Goal: Task Accomplishment & Management: Complete application form

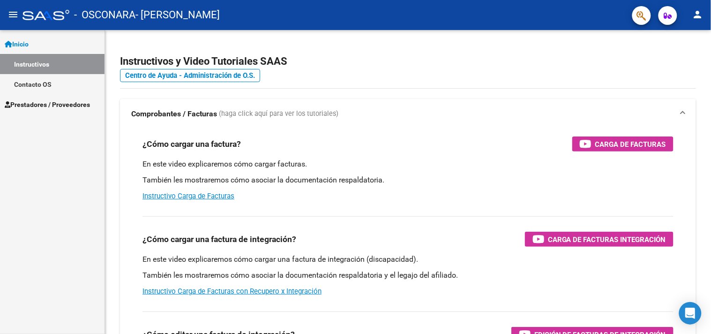
click at [48, 106] on span "Prestadores / Proveedores" at bounding box center [47, 104] width 85 height 10
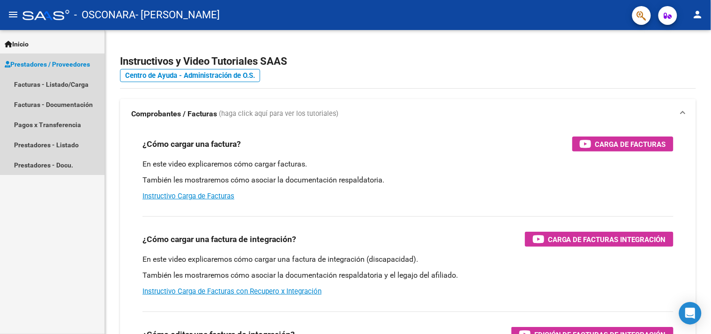
click at [68, 63] on span "Prestadores / Proveedores" at bounding box center [47, 64] width 85 height 10
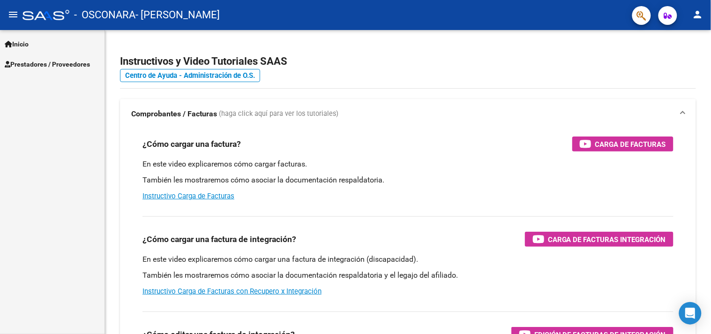
click at [68, 63] on span "Prestadores / Proveedores" at bounding box center [47, 64] width 85 height 10
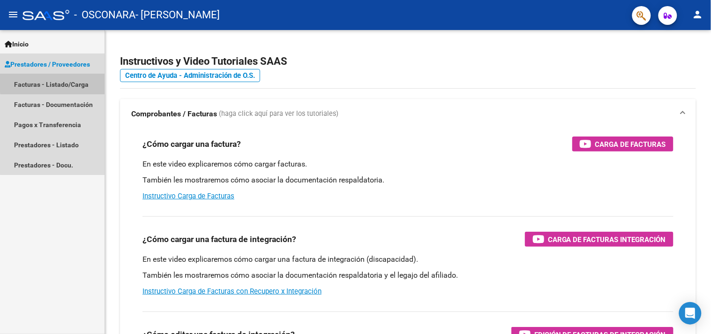
click at [68, 82] on link "Facturas - Listado/Carga" at bounding box center [52, 84] width 105 height 20
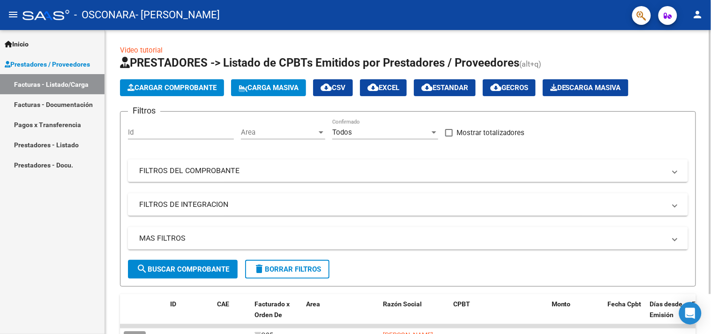
click at [165, 85] on span "Cargar Comprobante" at bounding box center [172, 87] width 89 height 8
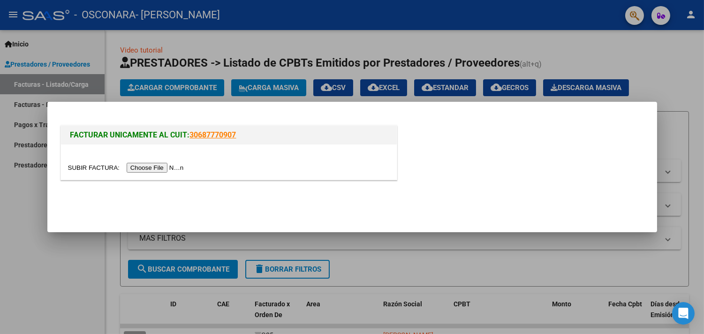
click at [163, 168] on input "file" at bounding box center [127, 168] width 119 height 10
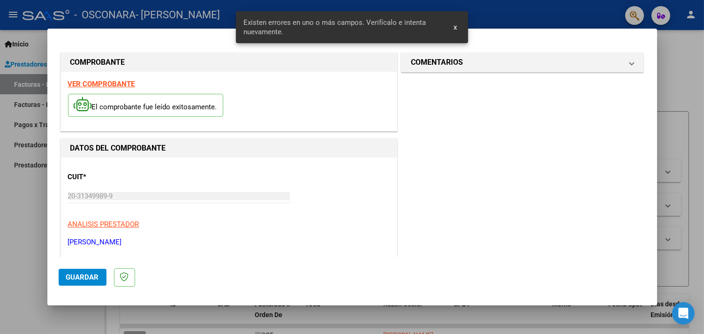
scroll to position [265, 0]
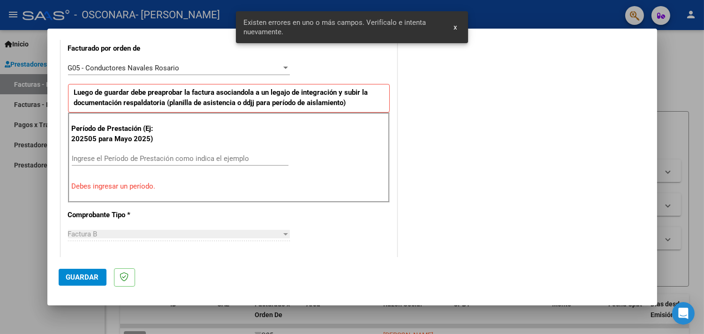
click at [456, 29] on span "x" at bounding box center [454, 27] width 3 height 8
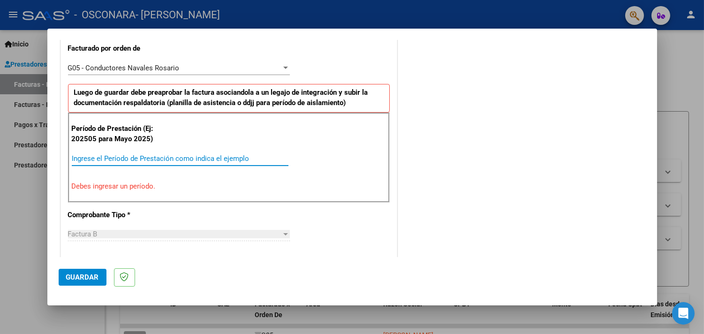
click at [176, 158] on input "Ingrese el Período de Prestación como indica el ejemplo" at bounding box center [180, 158] width 217 height 8
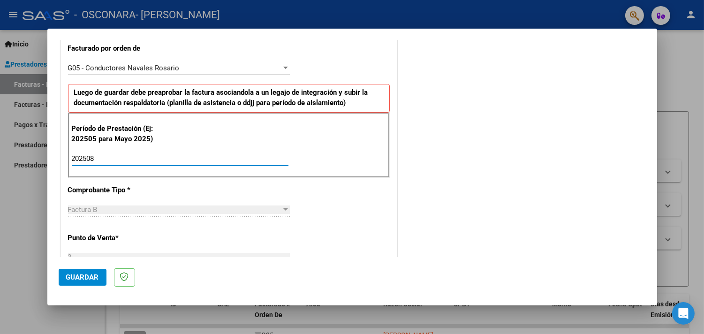
type input "202508"
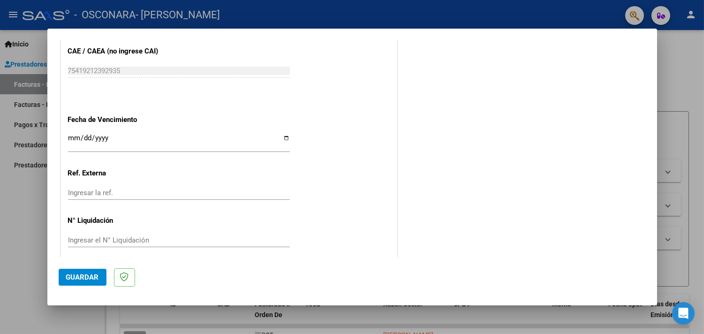
scroll to position [655, 0]
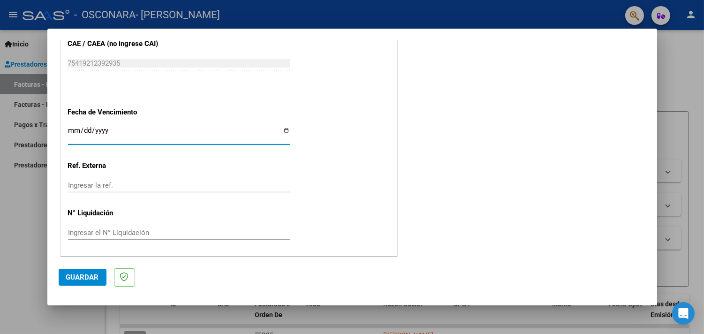
click at [103, 133] on input "Ingresar la fecha" at bounding box center [179, 134] width 222 height 15
click at [70, 130] on input "Ingresar la fecha" at bounding box center [179, 134] width 222 height 15
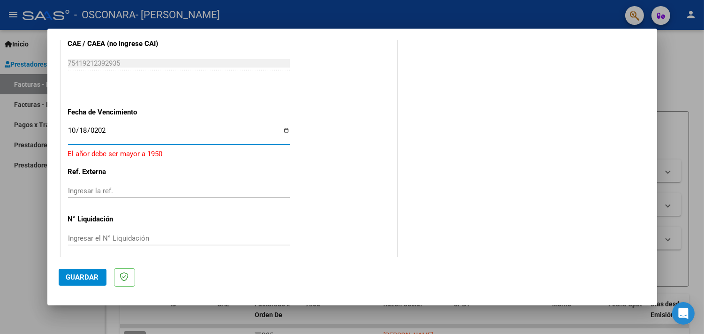
type input "[DATE]"
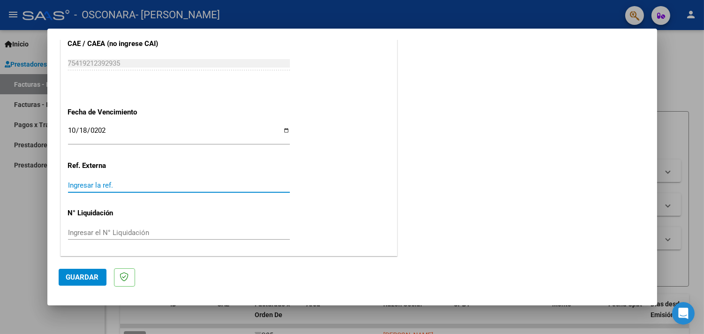
click at [122, 184] on input "Ingresar la ref." at bounding box center [179, 185] width 222 height 8
type input "08"
click at [80, 279] on span "Guardar" at bounding box center [82, 277] width 33 height 8
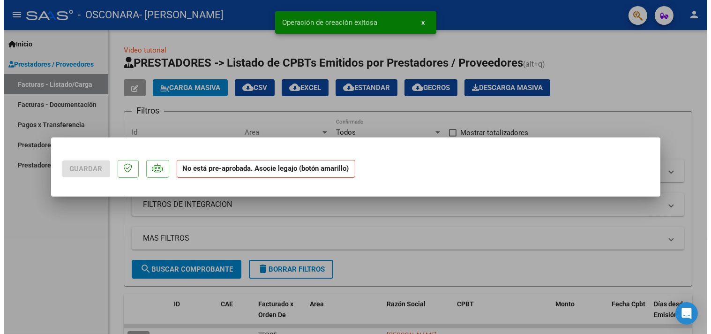
scroll to position [0, 0]
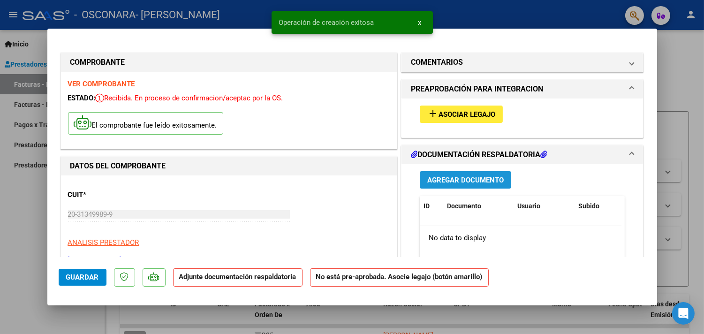
click at [453, 179] on span "Agregar Documento" at bounding box center [465, 180] width 76 height 8
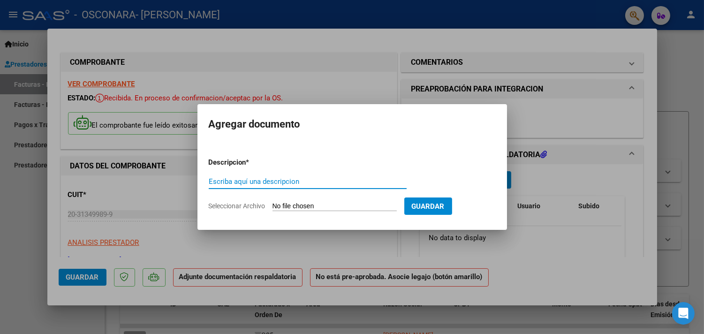
click at [332, 204] on input "Seleccionar Archivo" at bounding box center [334, 206] width 124 height 9
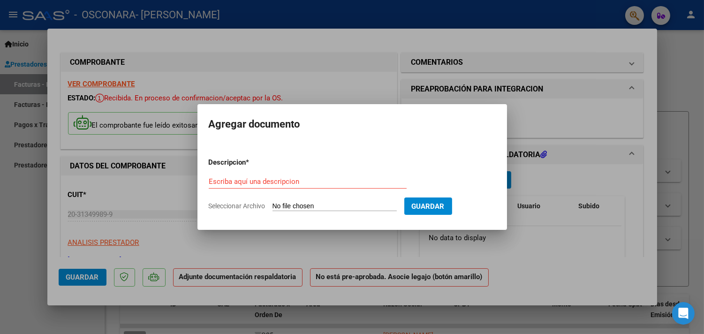
type input "C:\fakepath\[PERSON_NAME]. Asistencia [DATE].pdf"
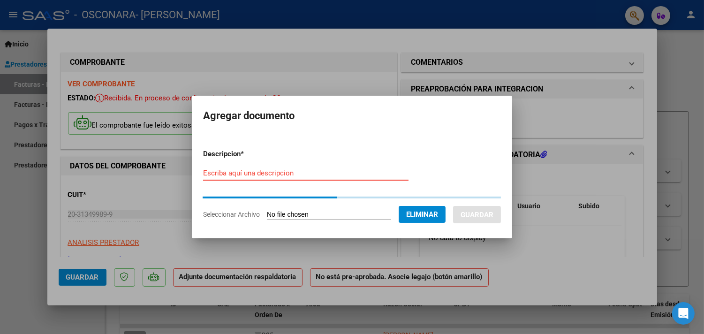
click at [303, 174] on input "Escriba aquí una descripcion" at bounding box center [305, 173] width 205 height 8
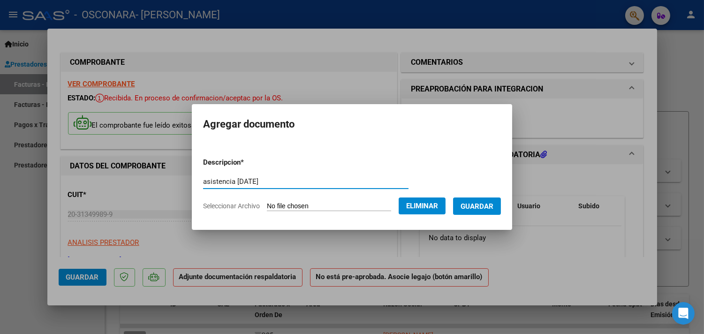
type input "asistencia [DATE]"
click at [489, 204] on span "Guardar" at bounding box center [476, 206] width 33 height 8
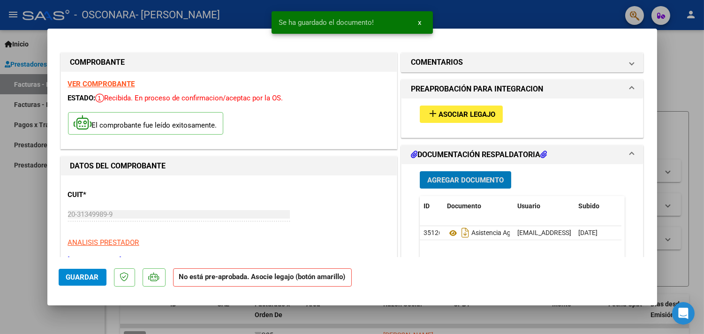
click at [485, 181] on span "Agregar Documento" at bounding box center [465, 180] width 76 height 8
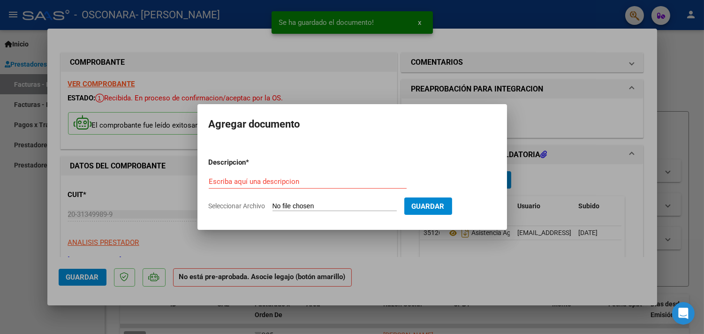
click at [342, 204] on input "Seleccionar Archivo" at bounding box center [334, 206] width 124 height 9
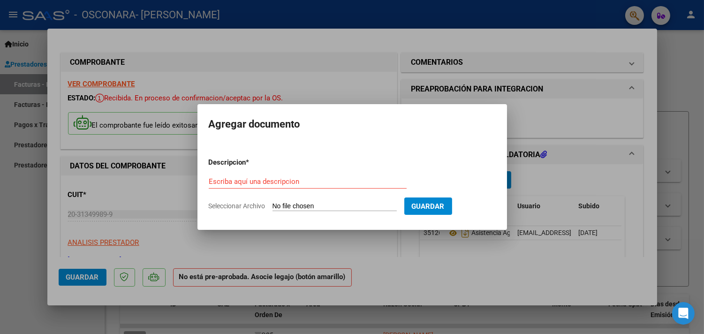
type input "C:\fakepath\[PERSON_NAME]. Informe [DATE].pdf"
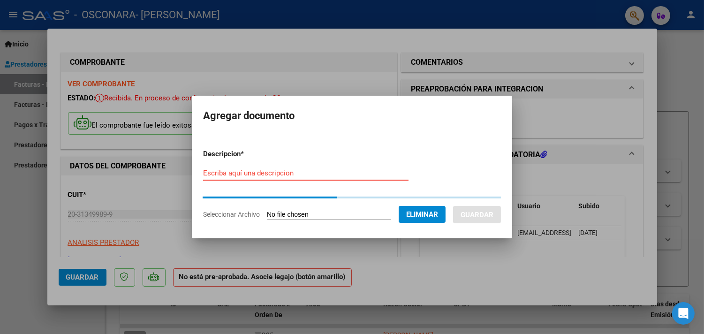
click at [280, 175] on input "Escriba aquí una descripcion" at bounding box center [305, 173] width 205 height 8
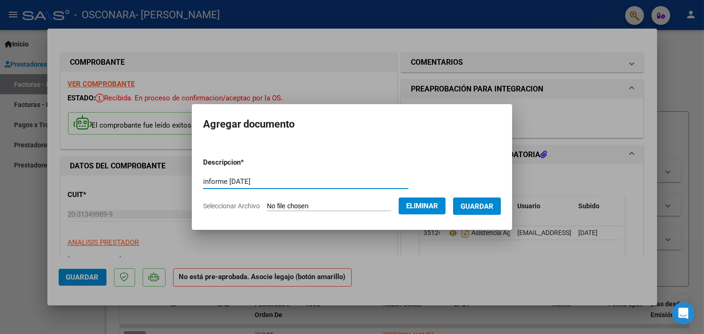
type input "informe [DATE]"
click at [493, 207] on span "Guardar" at bounding box center [476, 206] width 33 height 8
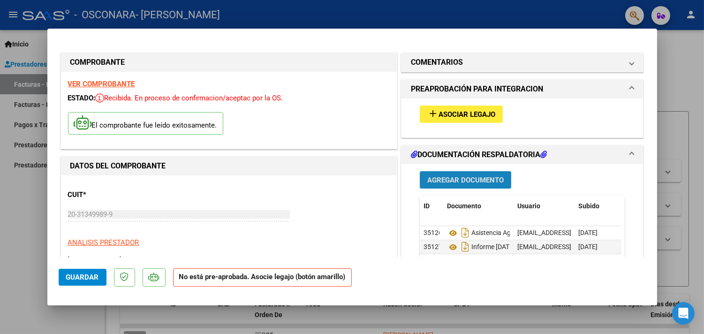
click at [459, 178] on span "Agregar Documento" at bounding box center [465, 180] width 76 height 8
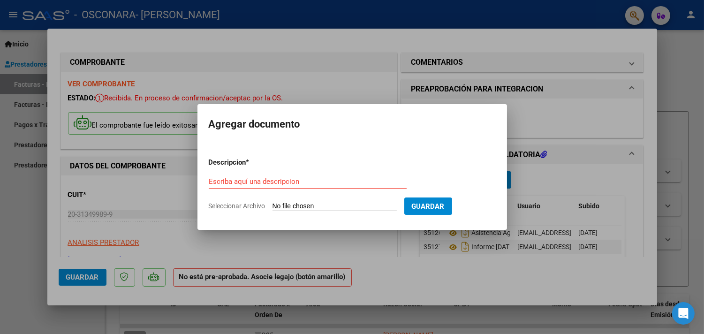
click at [367, 204] on input "Seleccionar Archivo" at bounding box center [334, 206] width 124 height 9
type input "C:\fakepath\recibo [PERSON_NAME] [DATE].pdf"
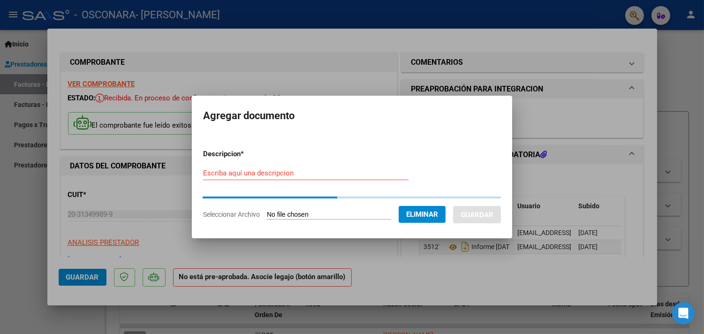
click at [355, 175] on input "Escriba aquí una descripcion" at bounding box center [305, 173] width 205 height 8
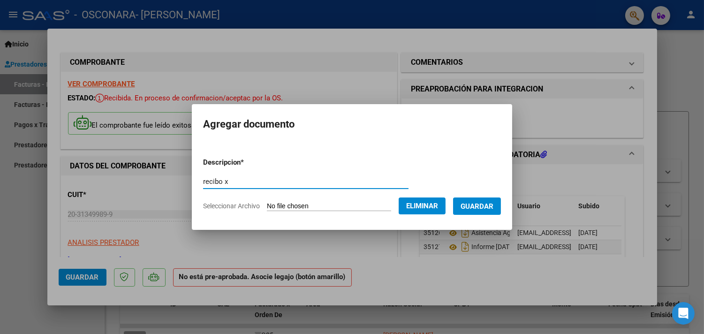
type input "recibo x"
click at [490, 208] on span "Guardar" at bounding box center [476, 206] width 33 height 8
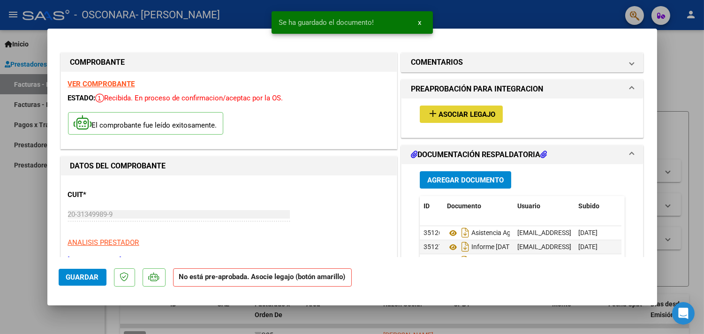
click at [450, 115] on span "Asociar Legajo" at bounding box center [466, 114] width 57 height 8
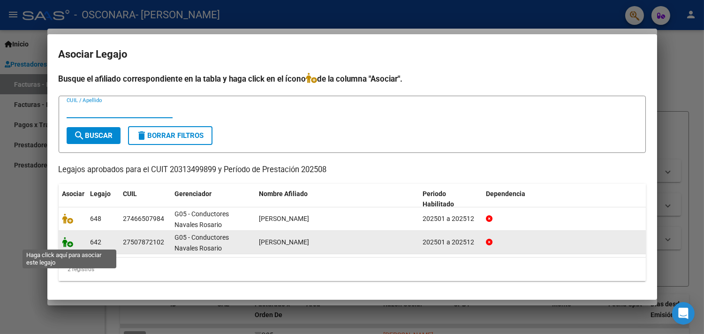
click at [62, 241] on icon at bounding box center [67, 242] width 11 height 10
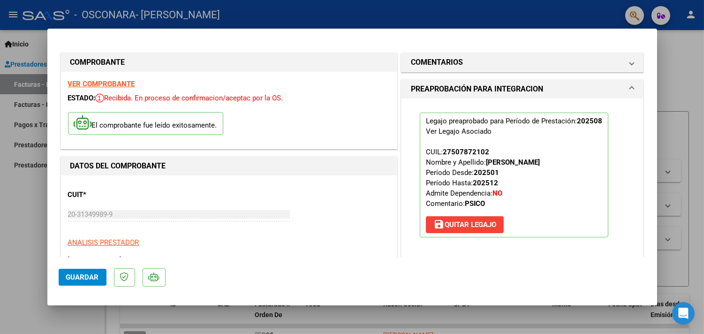
click at [72, 276] on span "Guardar" at bounding box center [82, 277] width 33 height 8
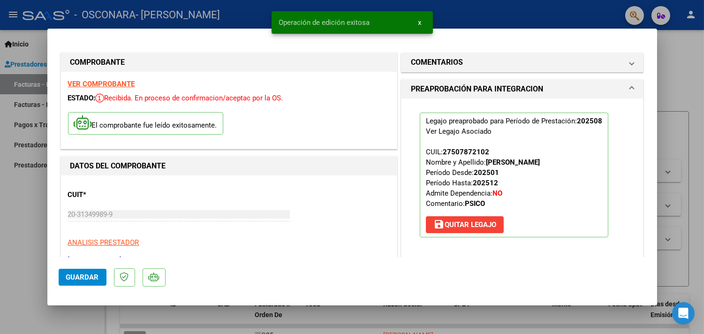
click at [546, 8] on div at bounding box center [352, 167] width 704 height 334
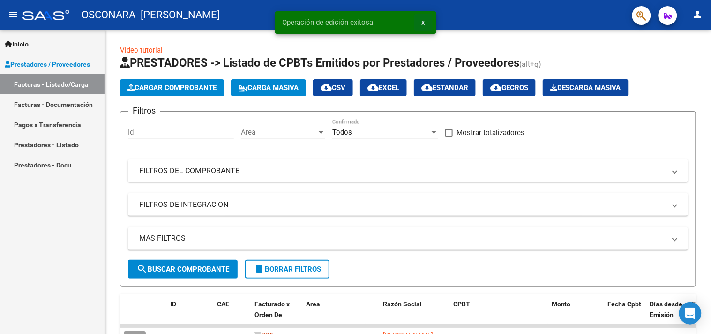
click at [424, 23] on span "x" at bounding box center [423, 22] width 3 height 8
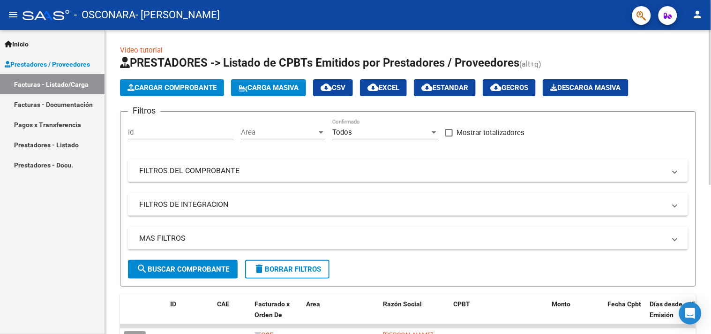
scroll to position [293, 0]
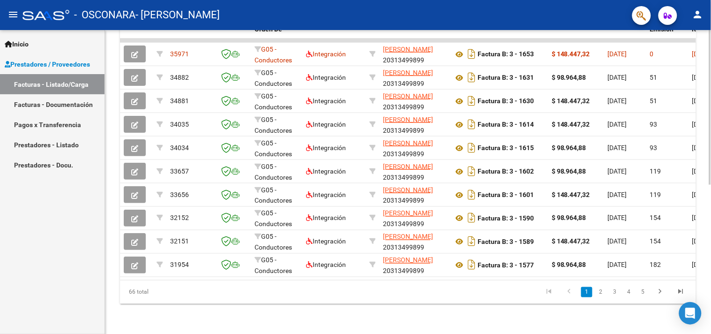
click at [711, 226] on div at bounding box center [710, 182] width 2 height 304
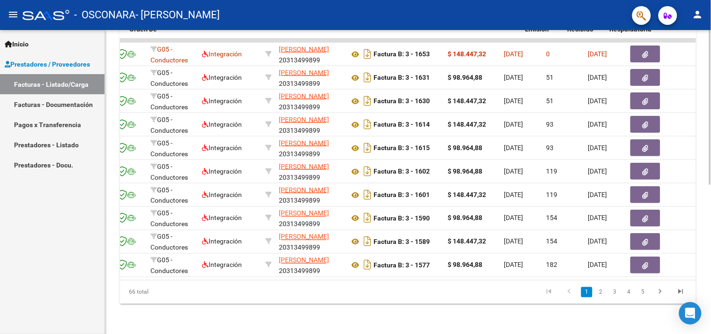
scroll to position [0, 125]
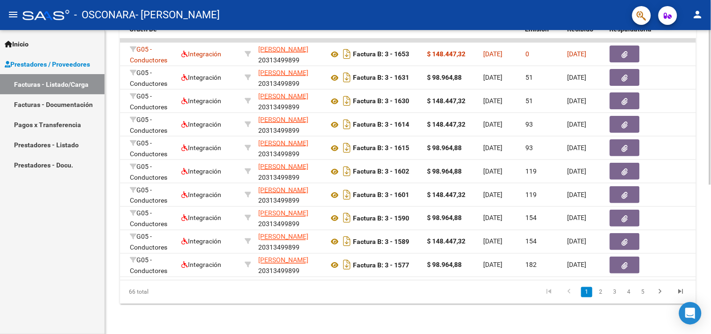
click at [711, 87] on div at bounding box center [710, 182] width 2 height 304
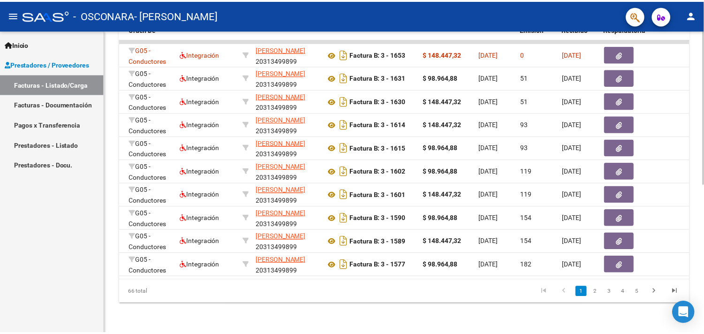
scroll to position [0, 0]
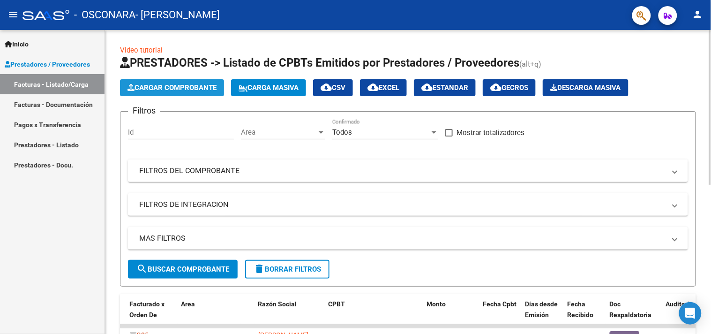
click at [158, 86] on span "Cargar Comprobante" at bounding box center [172, 87] width 89 height 8
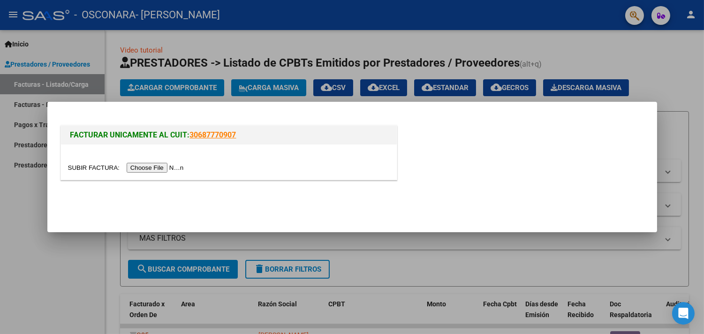
click at [158, 168] on input "file" at bounding box center [127, 168] width 119 height 10
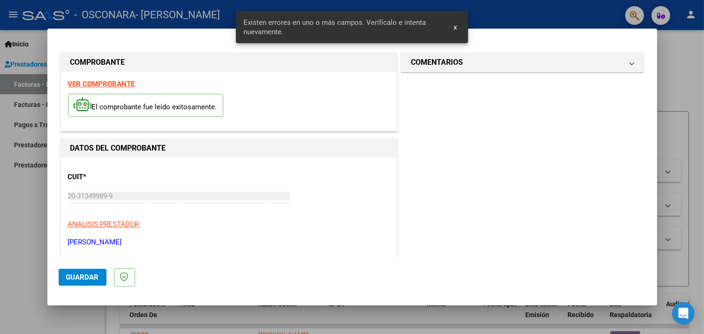
scroll to position [265, 0]
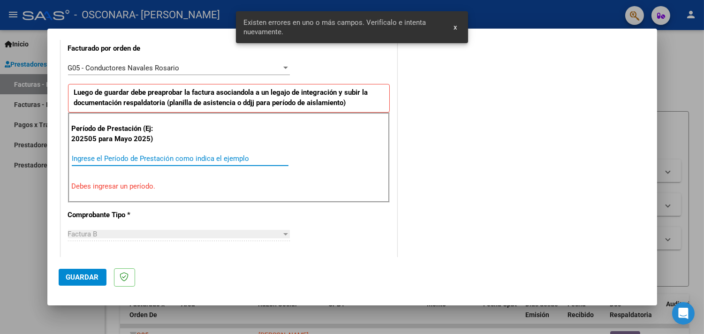
click at [185, 156] on input "Ingrese el Período de Prestación como indica el ejemplo" at bounding box center [180, 158] width 217 height 8
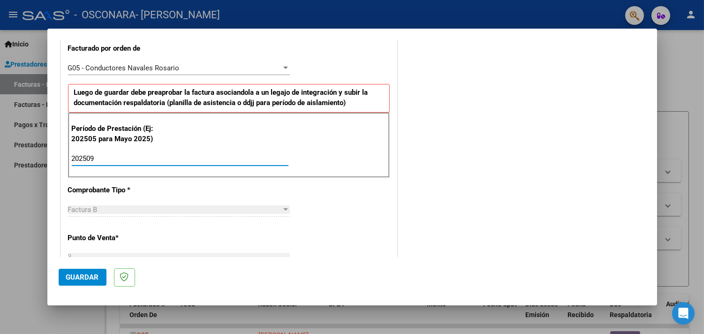
type input "202509"
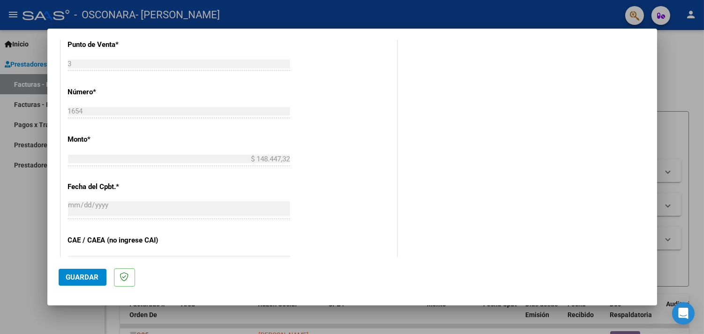
scroll to position [500, 0]
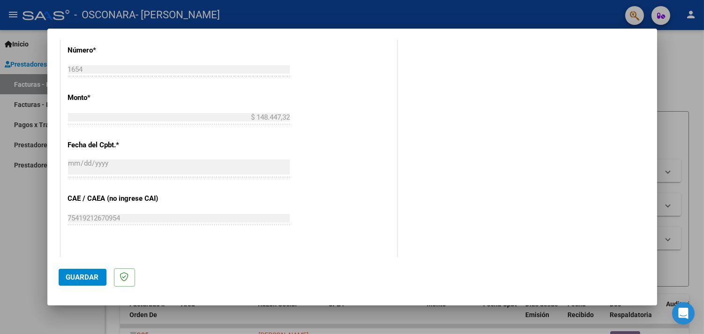
drag, startPoint x: 659, startPoint y: 181, endPoint x: 659, endPoint y: 196, distance: 15.5
click at [659, 196] on div at bounding box center [352, 167] width 704 height 334
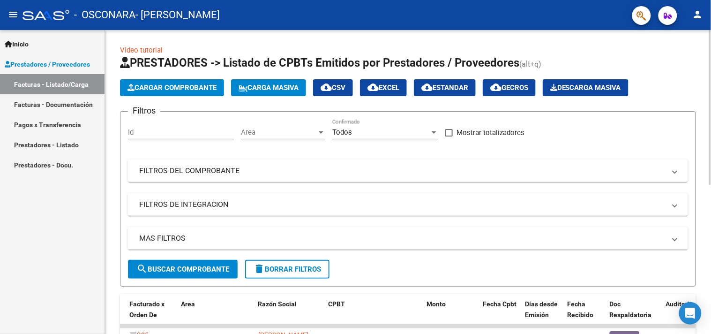
click at [191, 87] on span "Cargar Comprobante" at bounding box center [172, 87] width 89 height 8
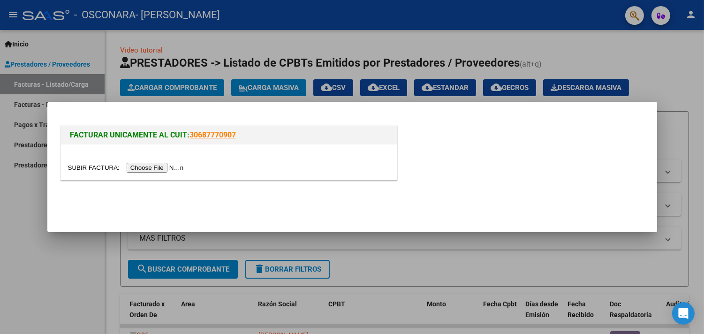
click at [166, 166] on input "file" at bounding box center [127, 168] width 119 height 10
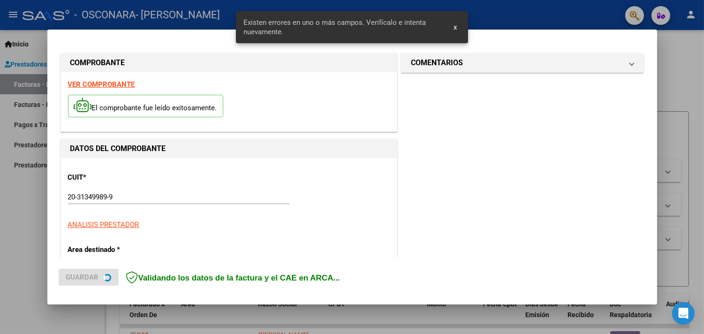
scroll to position [265, 0]
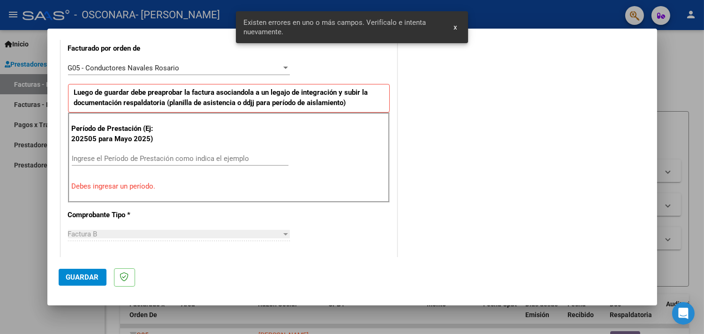
click at [174, 156] on input "Ingrese el Período de Prestación como indica el ejemplo" at bounding box center [180, 158] width 217 height 8
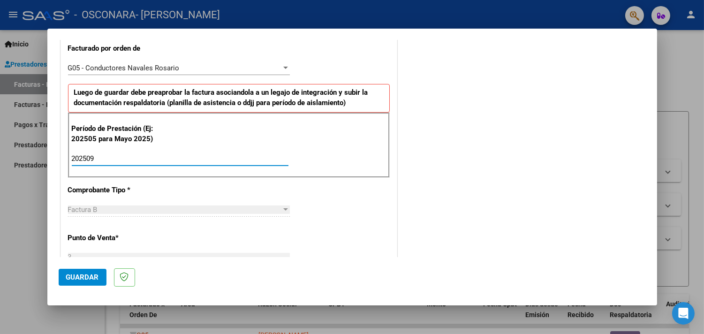
type input "202509"
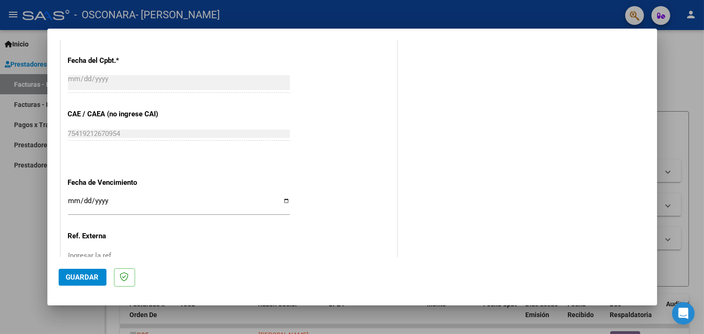
scroll to position [648, 0]
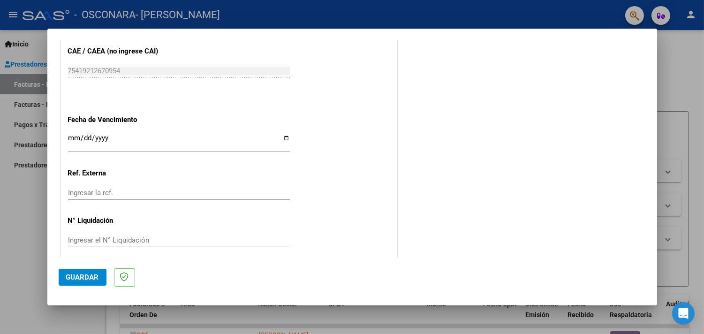
click at [69, 143] on input "Ingresar la fecha" at bounding box center [179, 141] width 222 height 15
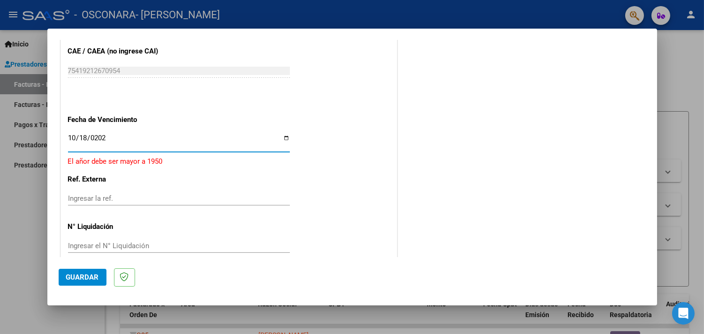
type input "[DATE]"
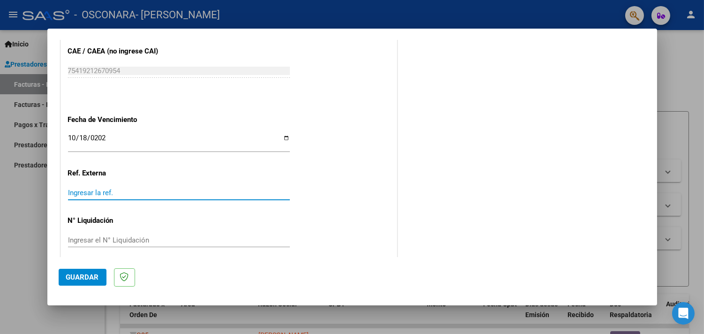
click at [105, 195] on input "Ingresar la ref." at bounding box center [179, 193] width 222 height 8
type input "09"
click at [79, 277] on span "Guardar" at bounding box center [82, 277] width 33 height 8
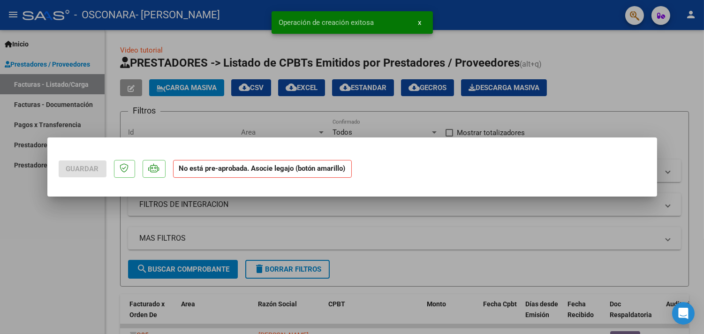
scroll to position [0, 0]
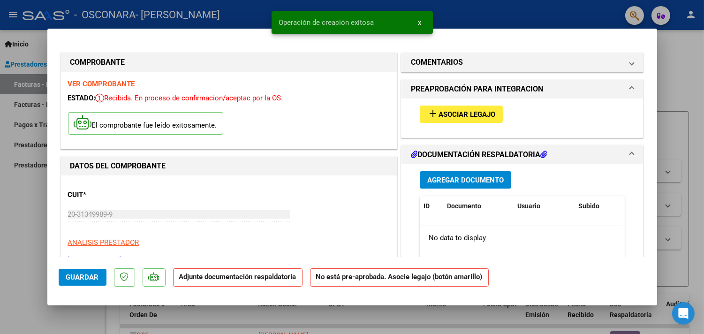
click at [449, 179] on span "Agregar Documento" at bounding box center [465, 180] width 76 height 8
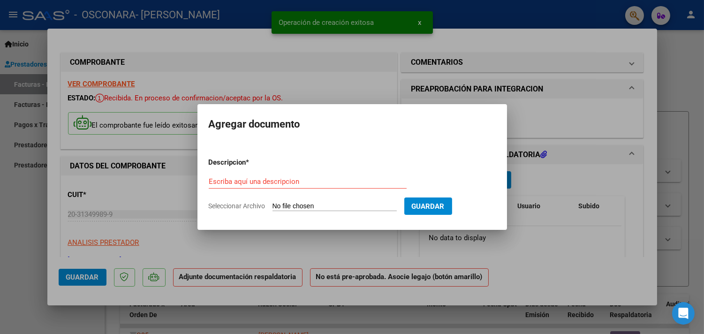
click at [336, 209] on input "Seleccionar Archivo" at bounding box center [334, 206] width 124 height 9
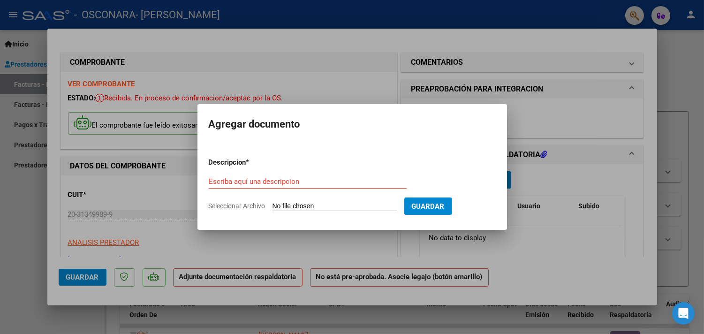
type input "C:\fakepath\[PERSON_NAME]. Asistencia [DATE].pdf"
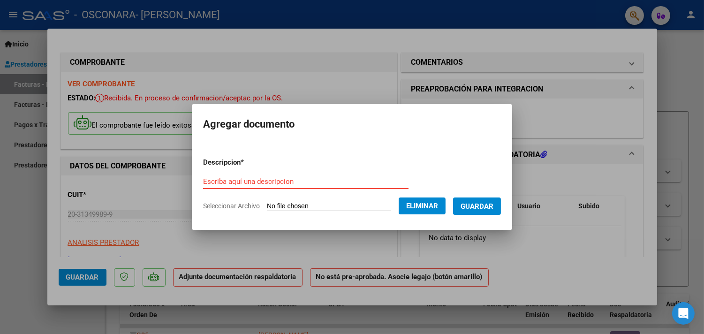
click at [304, 185] on input "Escriba aquí una descripcion" at bounding box center [305, 181] width 205 height 8
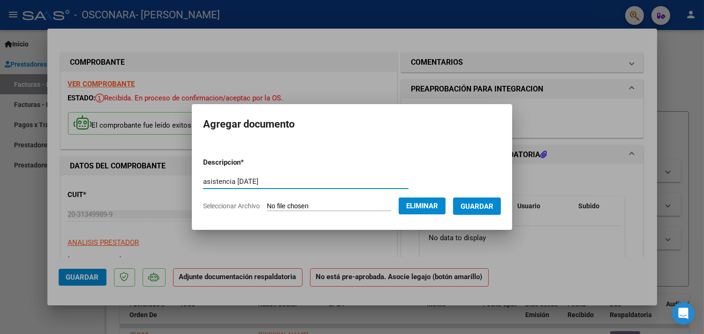
type input "asistencia [DATE]"
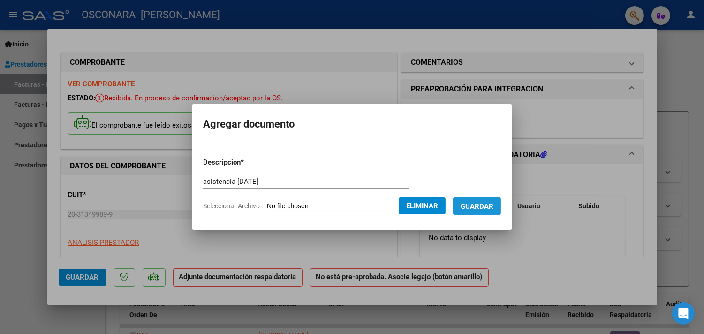
click at [486, 203] on span "Guardar" at bounding box center [476, 206] width 33 height 8
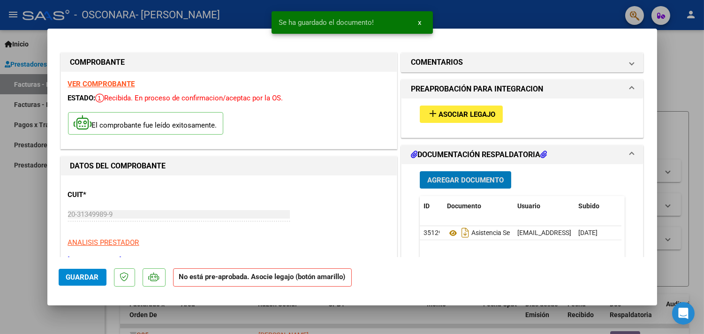
click at [482, 181] on span "Agregar Documento" at bounding box center [465, 180] width 76 height 8
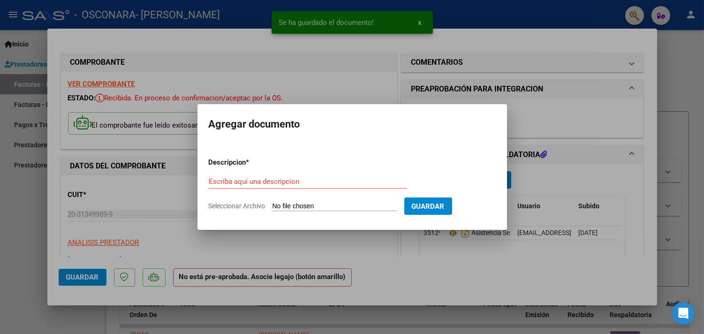
click at [335, 204] on input "Seleccionar Archivo" at bounding box center [334, 206] width 124 height 9
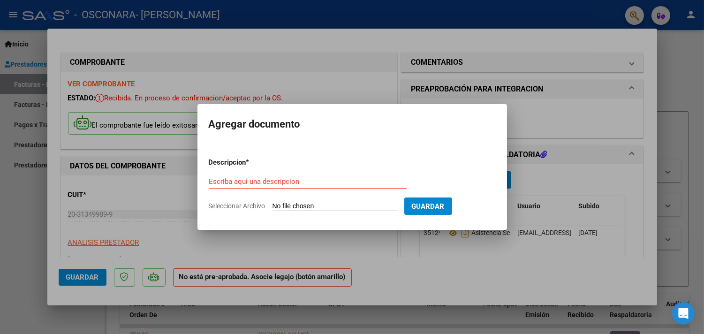
type input "C:\fakepath\[PERSON_NAME]. Informe [DATE].pdf"
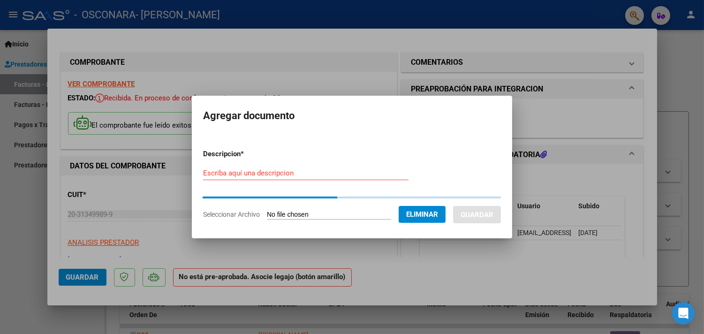
click at [318, 174] on input "Escriba aquí una descripcion" at bounding box center [305, 173] width 205 height 8
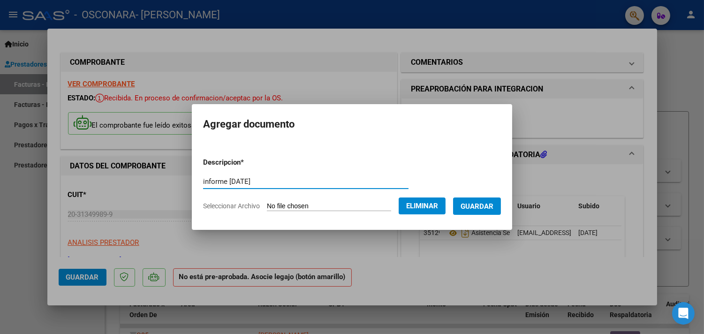
type input "informe [DATE]"
click at [479, 203] on span "Guardar" at bounding box center [476, 206] width 33 height 8
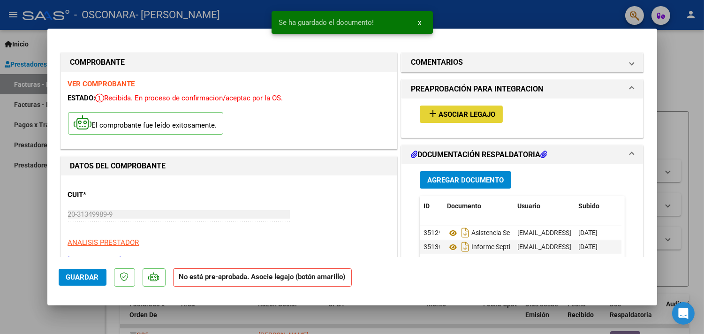
click at [460, 113] on span "Asociar Legajo" at bounding box center [466, 114] width 57 height 8
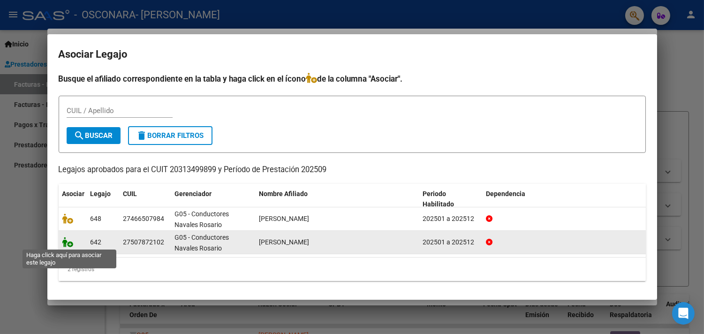
click at [67, 244] on icon at bounding box center [67, 242] width 11 height 10
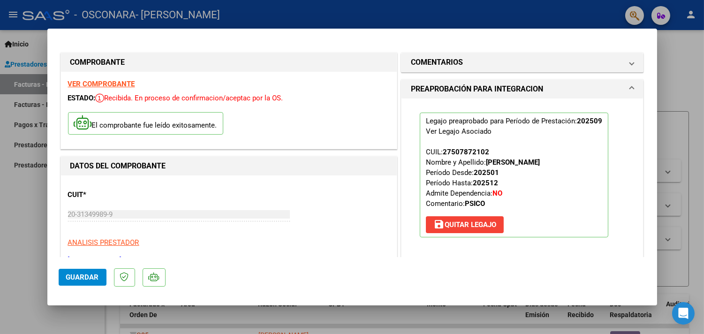
click at [73, 277] on span "Guardar" at bounding box center [82, 277] width 33 height 8
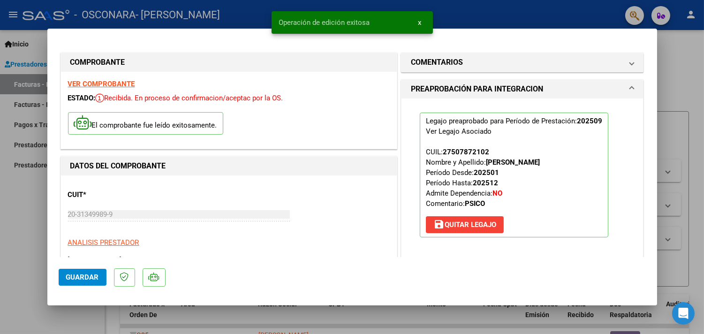
click at [566, 18] on div at bounding box center [352, 167] width 704 height 334
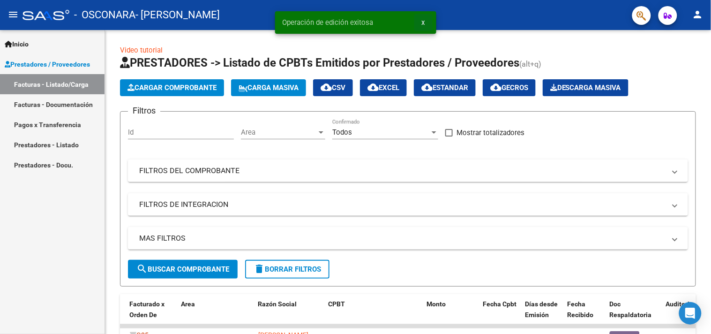
click at [424, 24] on span "x" at bounding box center [423, 22] width 3 height 8
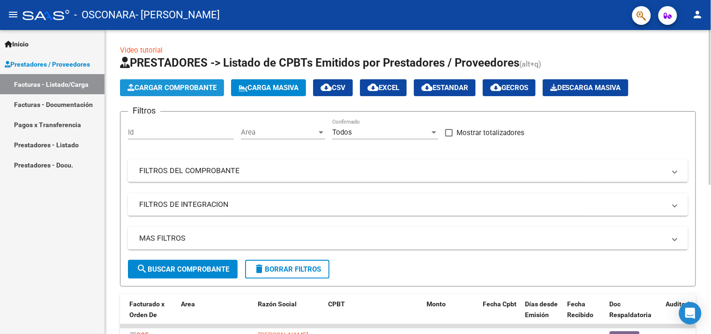
click at [174, 90] on span "Cargar Comprobante" at bounding box center [172, 87] width 89 height 8
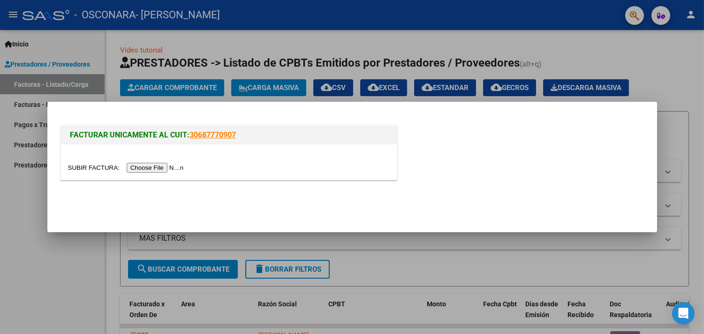
click at [158, 166] on input "file" at bounding box center [127, 168] width 119 height 10
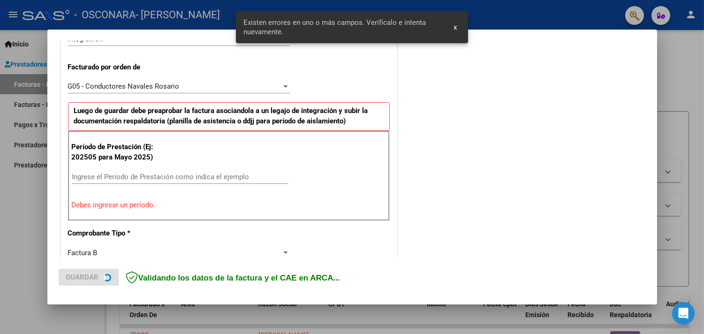
scroll to position [265, 0]
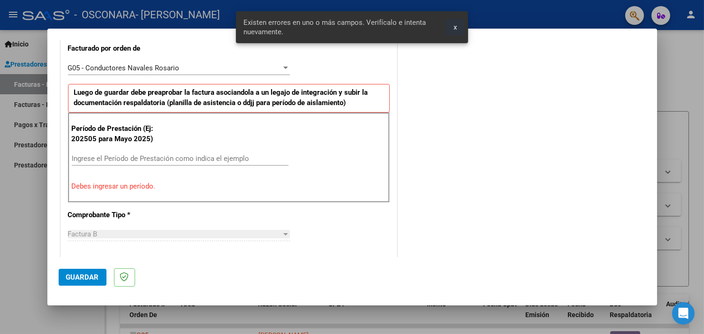
click at [459, 26] on button "x" at bounding box center [455, 27] width 18 height 17
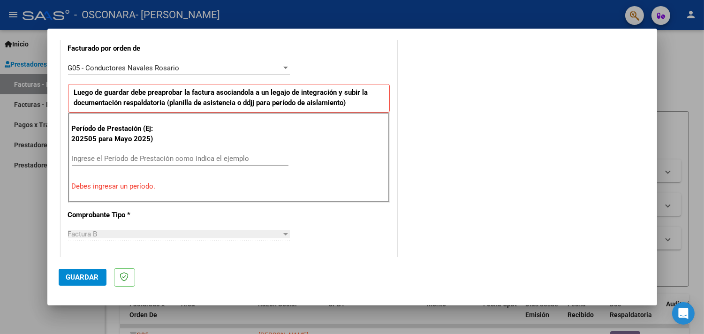
click at [140, 159] on input "Ingrese el Período de Prestación como indica el ejemplo" at bounding box center [180, 158] width 217 height 8
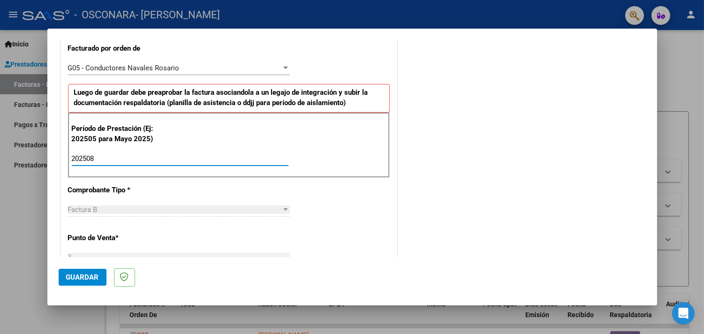
type input "202508"
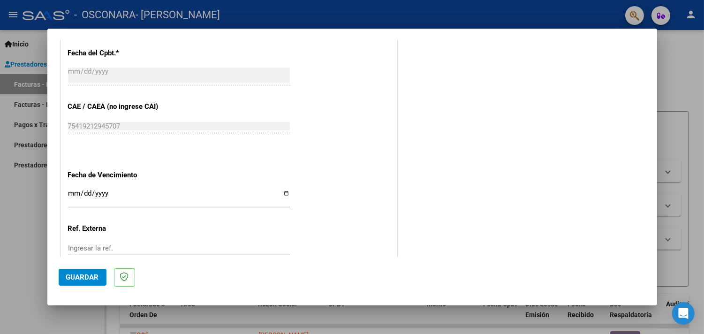
scroll to position [613, 0]
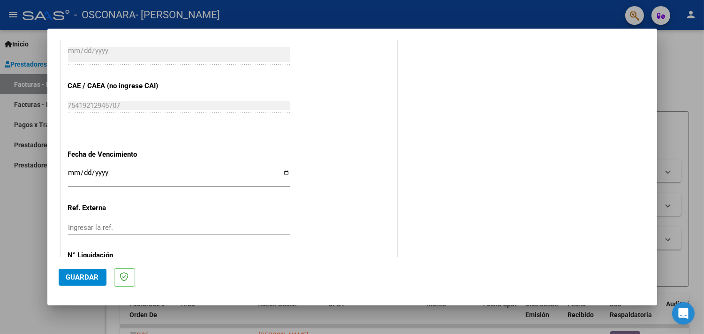
click at [74, 171] on input "Ingresar la fecha" at bounding box center [179, 176] width 222 height 15
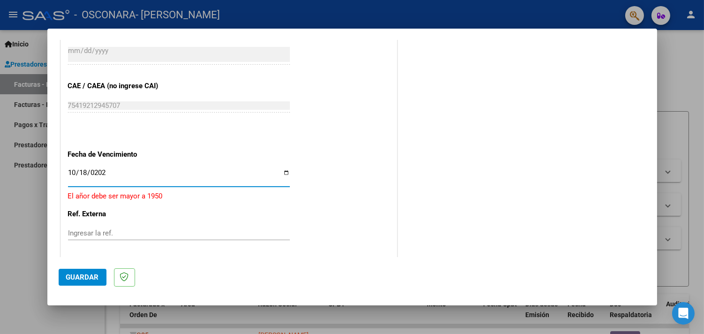
type input "[DATE]"
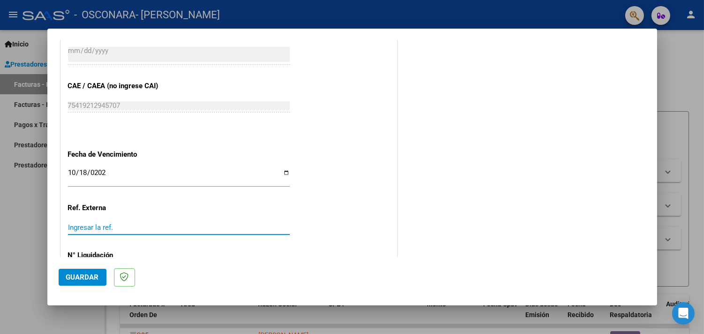
click at [113, 227] on input "Ingresar la ref." at bounding box center [179, 227] width 222 height 8
type input "08"
click at [74, 278] on span "Guardar" at bounding box center [82, 277] width 33 height 8
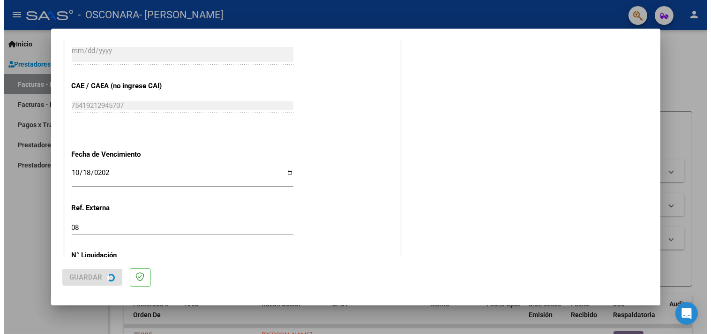
scroll to position [0, 0]
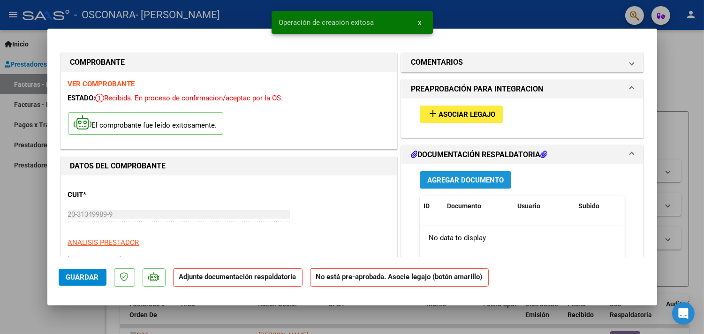
click at [458, 177] on span "Agregar Documento" at bounding box center [465, 180] width 76 height 8
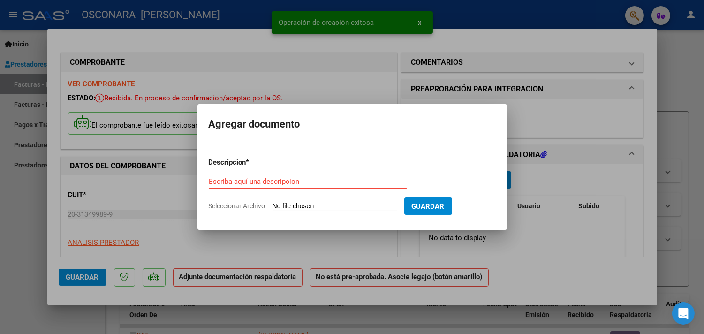
click at [365, 203] on input "Seleccionar Archivo" at bounding box center [334, 206] width 124 height 9
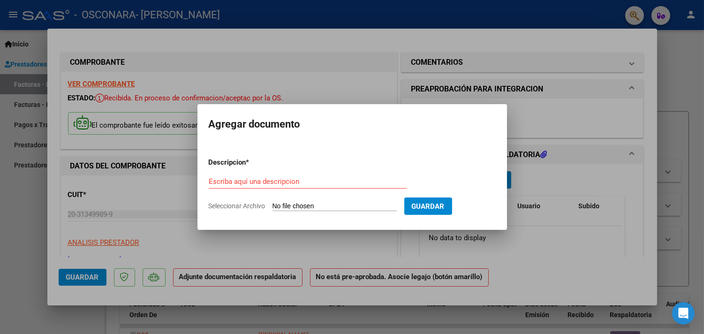
type input "C:\fakepath\[PERSON_NAME]. Asistencia [DATE].pdf"
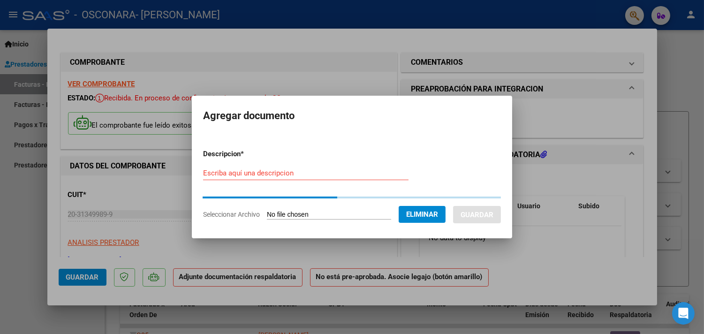
click at [288, 174] on div "Escriba aquí una descripcion" at bounding box center [305, 173] width 205 height 14
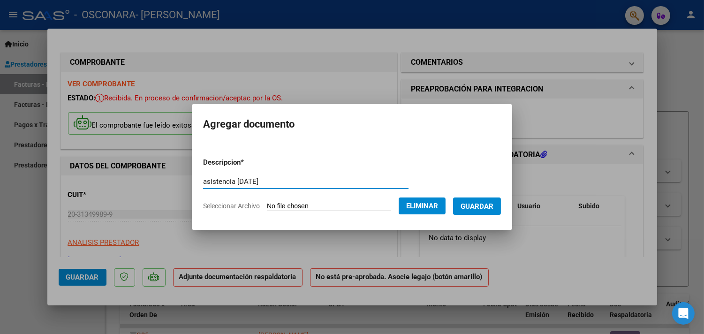
type input "asistencia [DATE]"
click at [489, 207] on span "Guardar" at bounding box center [476, 206] width 33 height 8
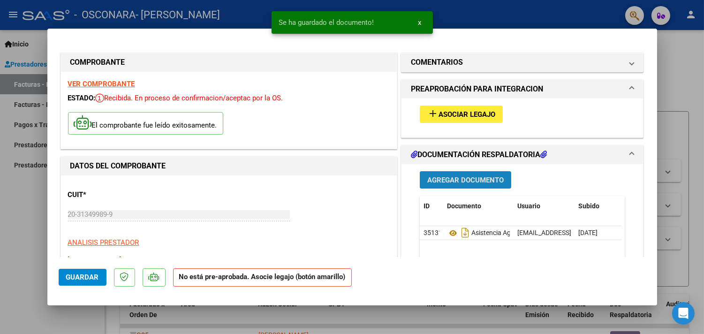
click at [477, 181] on span "Agregar Documento" at bounding box center [465, 180] width 76 height 8
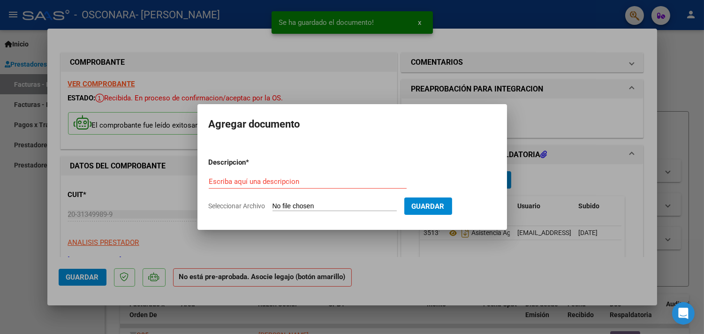
click at [354, 204] on input "Seleccionar Archivo" at bounding box center [334, 206] width 124 height 9
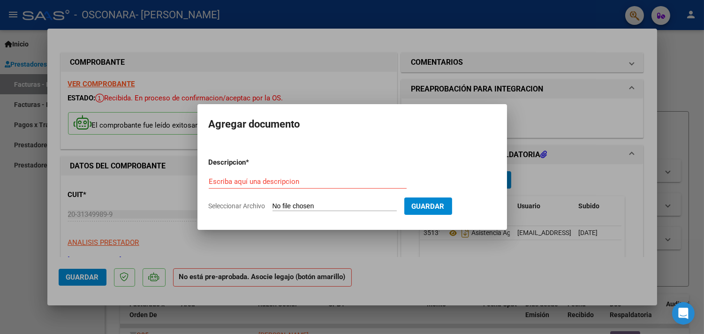
type input "C:\fakepath\[PERSON_NAME]. Informe [DATE].pdf"
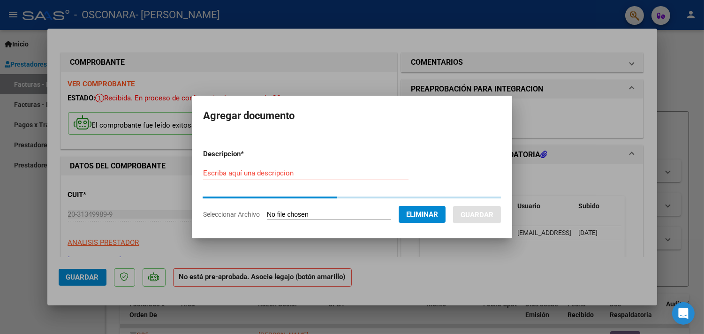
click at [269, 174] on input "Escriba aquí una descripcion" at bounding box center [305, 173] width 205 height 8
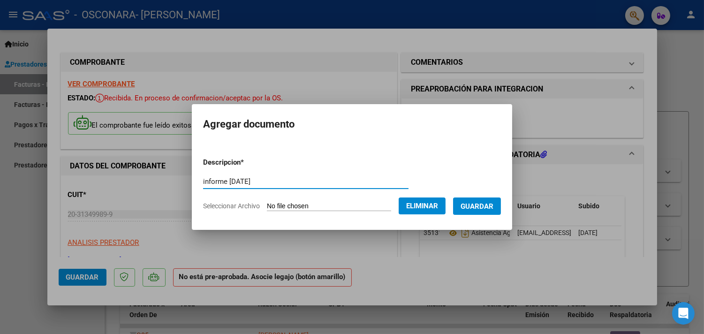
type input "informe [DATE]"
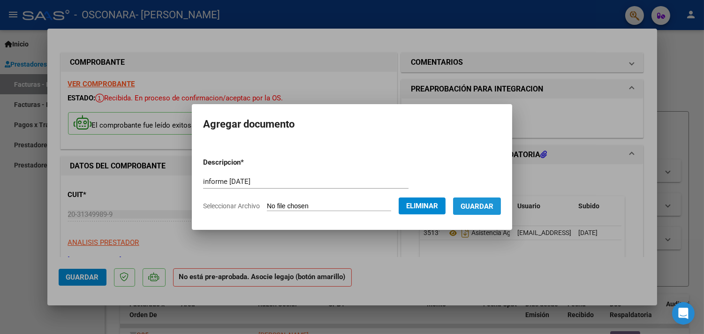
click at [493, 204] on span "Guardar" at bounding box center [476, 206] width 33 height 8
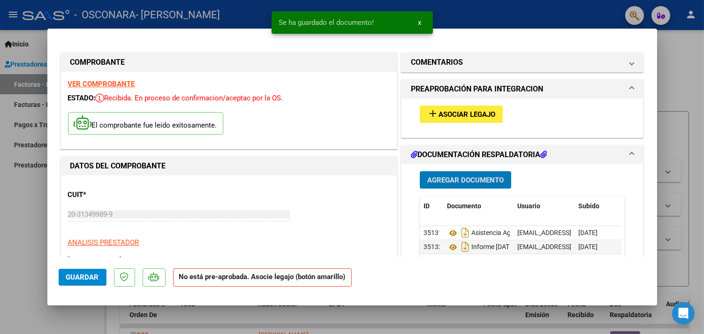
click at [456, 113] on span "Asociar Legajo" at bounding box center [466, 114] width 57 height 8
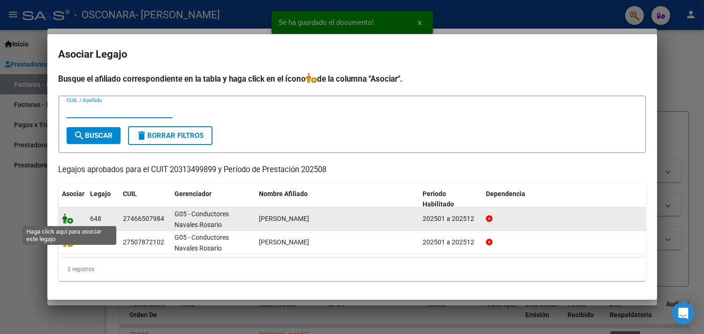
click at [66, 217] on icon at bounding box center [67, 218] width 11 height 10
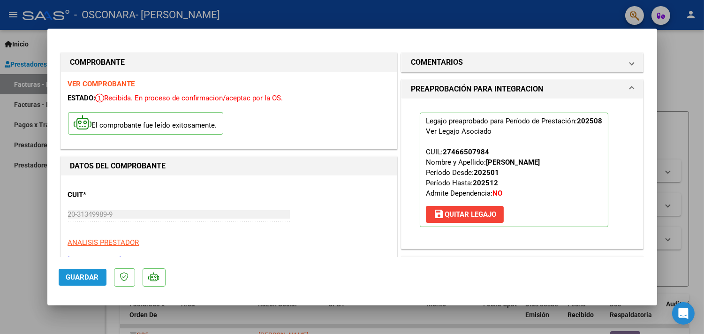
click at [83, 277] on span "Guardar" at bounding box center [82, 277] width 33 height 8
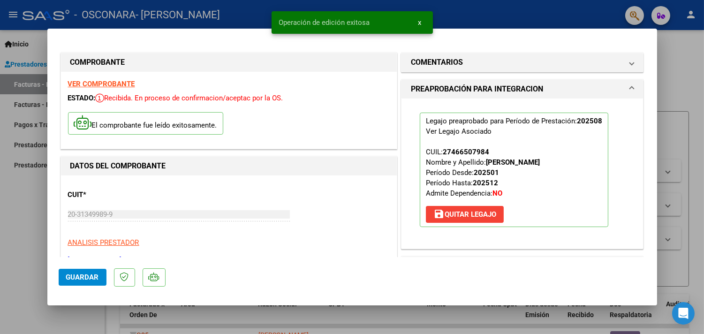
click at [421, 22] on span "x" at bounding box center [419, 22] width 3 height 8
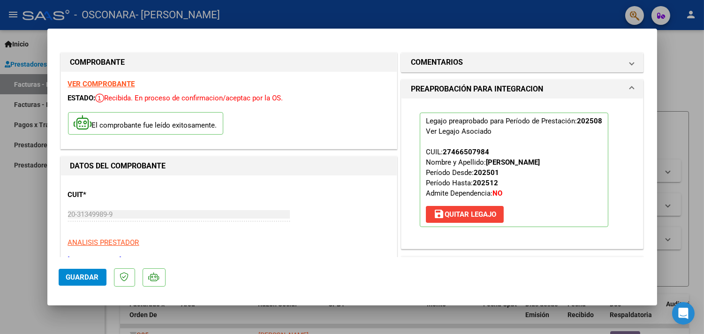
click at [421, 22] on div at bounding box center [352, 167] width 704 height 334
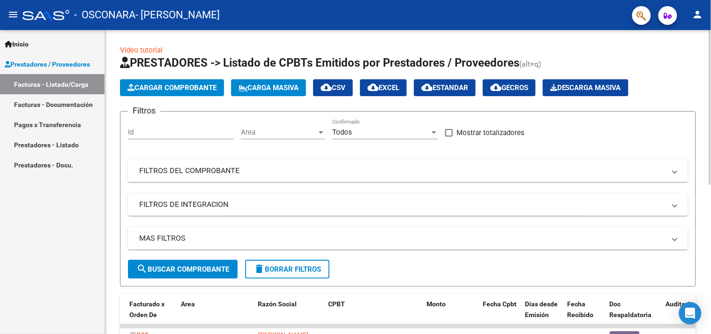
click at [706, 143] on div "Video tutorial PRESTADORES -> Listado de CPBTs Emitidos por Prestadores / Prove…" at bounding box center [409, 324] width 609 height 589
click at [163, 90] on span "Cargar Comprobante" at bounding box center [172, 87] width 89 height 8
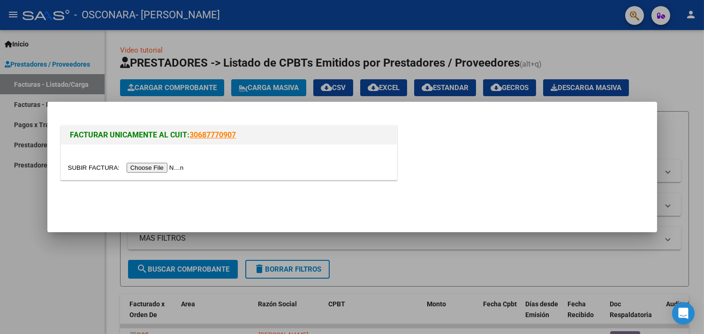
click at [162, 164] on input "file" at bounding box center [127, 168] width 119 height 10
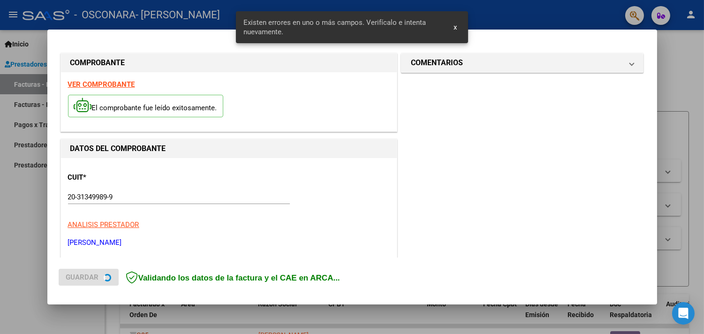
scroll to position [265, 0]
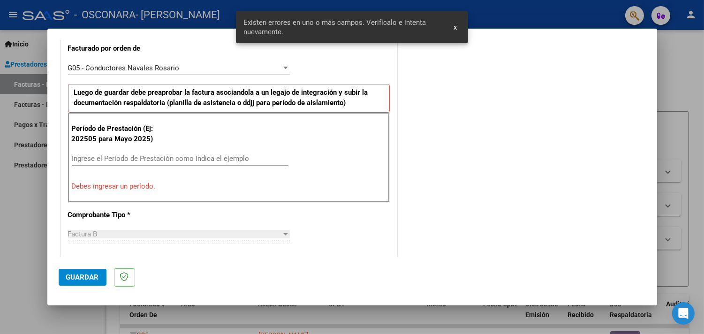
click at [457, 26] on span "x" at bounding box center [454, 27] width 3 height 8
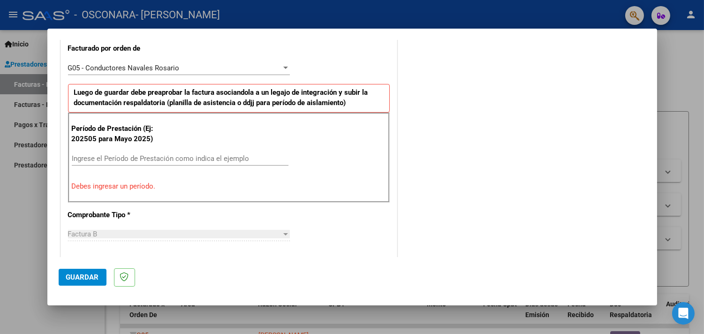
click at [184, 159] on input "Ingrese el Período de Prestación como indica el ejemplo" at bounding box center [180, 158] width 217 height 8
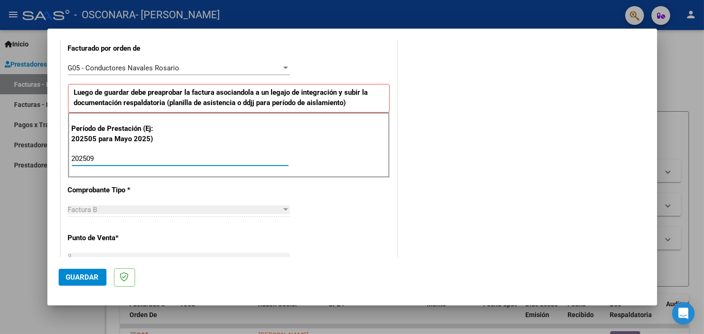
type input "202509"
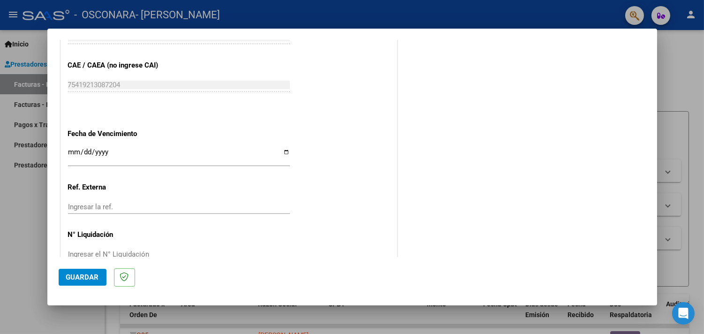
scroll to position [654, 0]
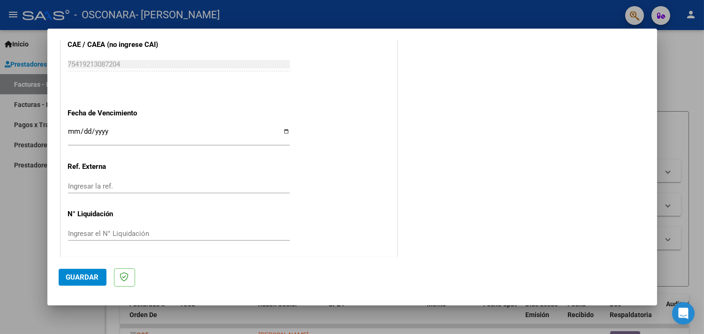
click at [73, 134] on input "Ingresar la fecha" at bounding box center [179, 135] width 222 height 15
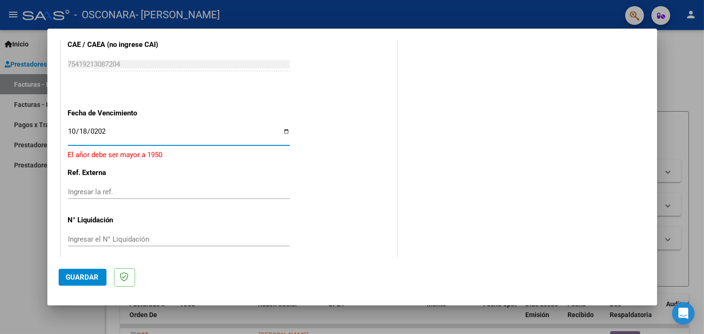
type input "[DATE]"
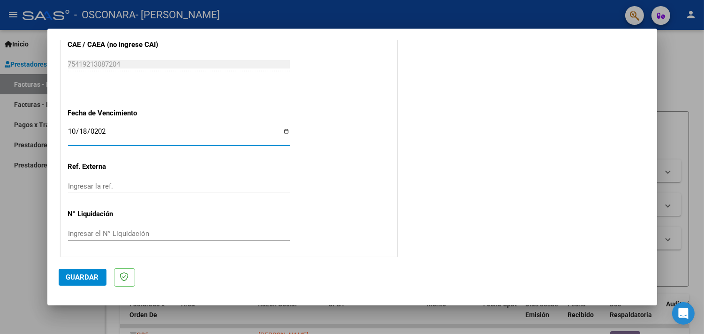
click at [110, 185] on input "Ingresar la ref." at bounding box center [179, 186] width 222 height 8
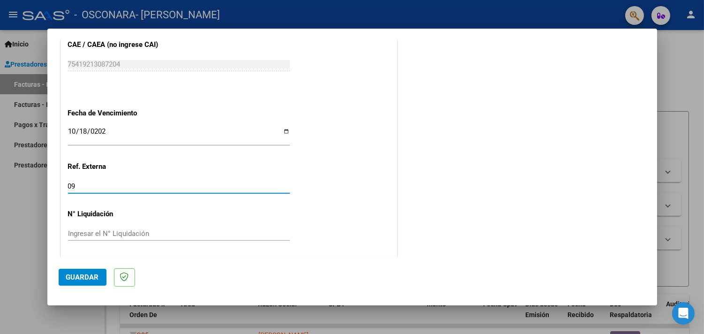
type input "09"
click at [77, 275] on span "Guardar" at bounding box center [82, 277] width 33 height 8
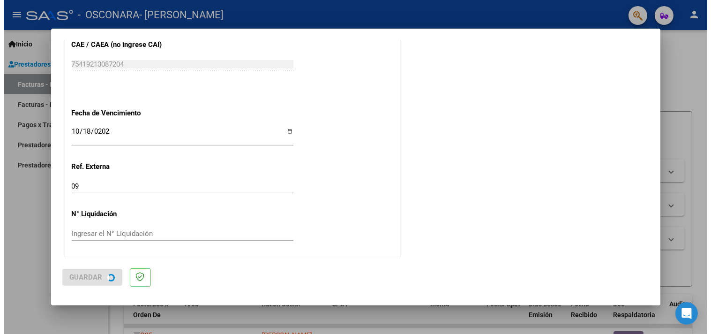
scroll to position [0, 0]
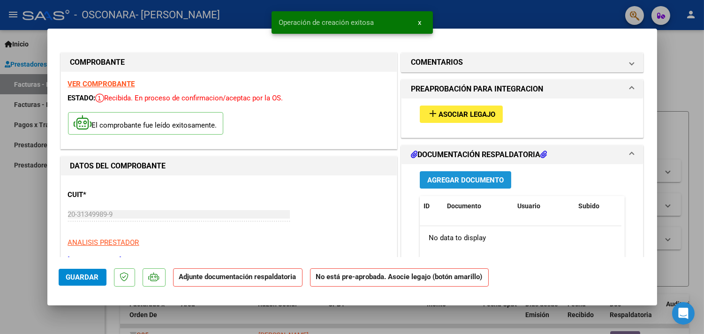
click at [473, 179] on span "Agregar Documento" at bounding box center [465, 180] width 76 height 8
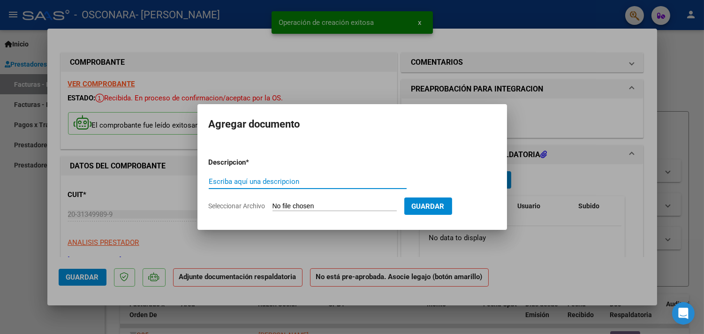
click at [330, 207] on input "Seleccionar Archivo" at bounding box center [334, 206] width 124 height 9
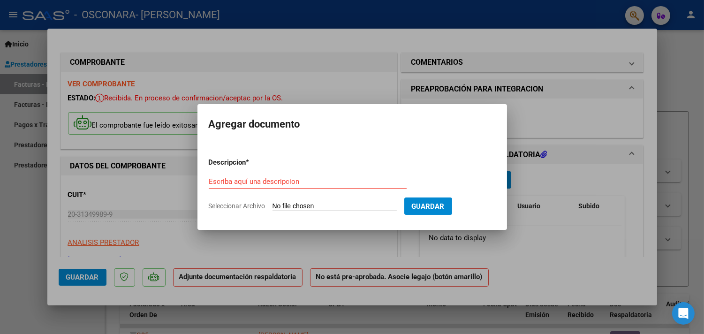
type input "C:\fakepath\[PERSON_NAME]. Asistencia [DATE].pdf"
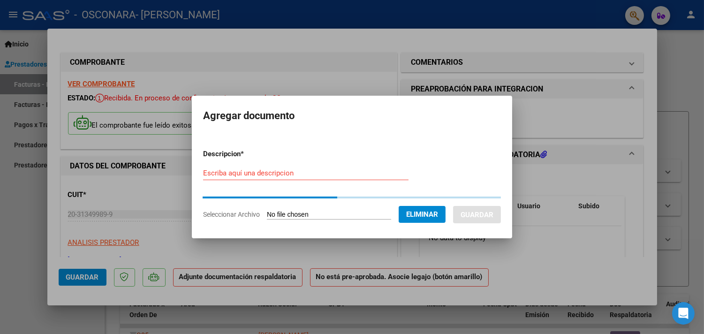
click at [303, 174] on input "Escriba aquí una descripcion" at bounding box center [305, 173] width 205 height 8
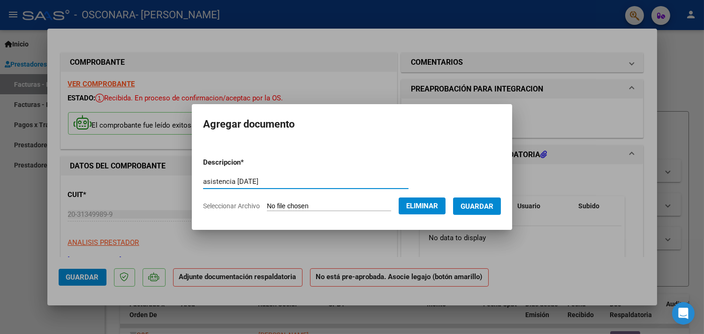
type input "asistencia [DATE]"
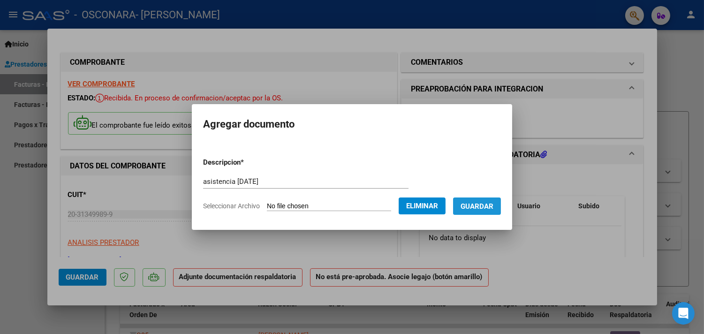
click at [490, 205] on span "Guardar" at bounding box center [476, 206] width 33 height 8
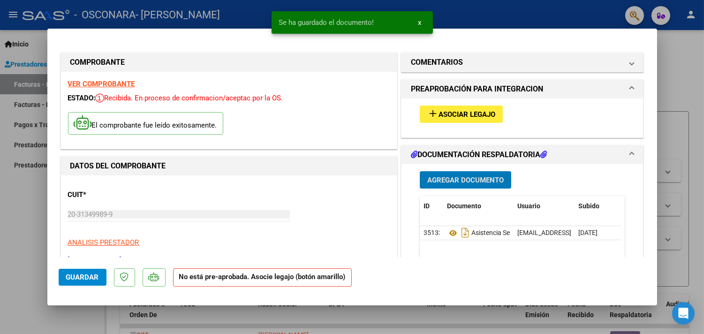
click at [485, 182] on span "Agregar Documento" at bounding box center [465, 180] width 76 height 8
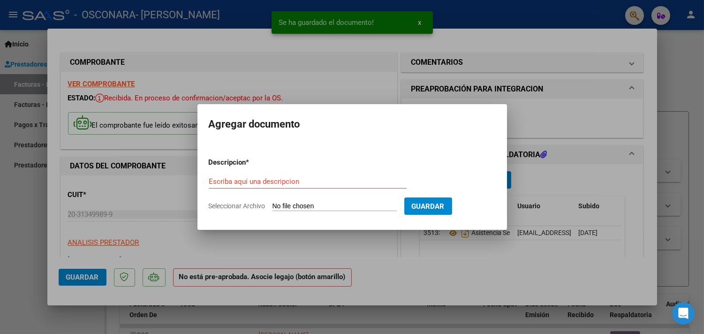
click at [387, 205] on input "Seleccionar Archivo" at bounding box center [334, 206] width 124 height 9
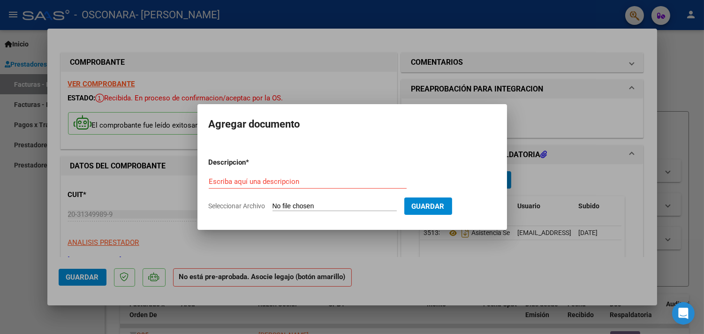
type input "C:\fakepath\[PERSON_NAME]. Informe [DATE].pdf"
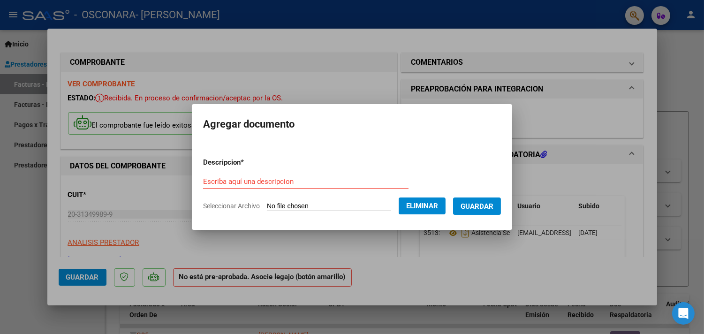
click at [292, 180] on input "Escriba aquí una descripcion" at bounding box center [305, 181] width 205 height 8
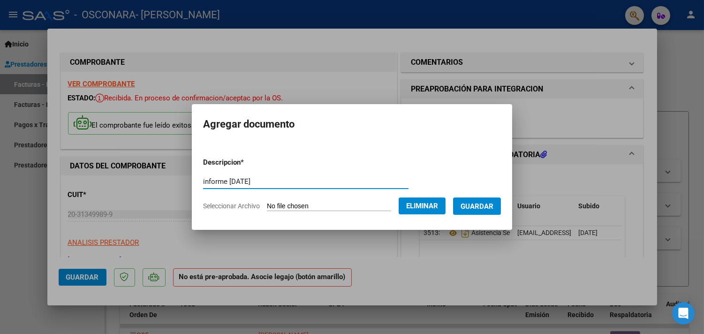
type input "informe [DATE]"
click at [493, 204] on span "Guardar" at bounding box center [476, 206] width 33 height 8
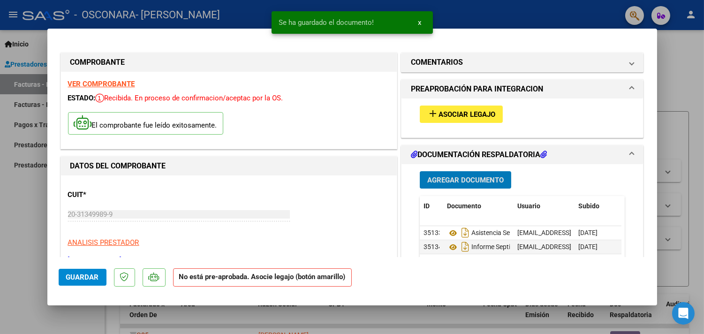
click at [474, 112] on span "Asociar Legajo" at bounding box center [466, 114] width 57 height 8
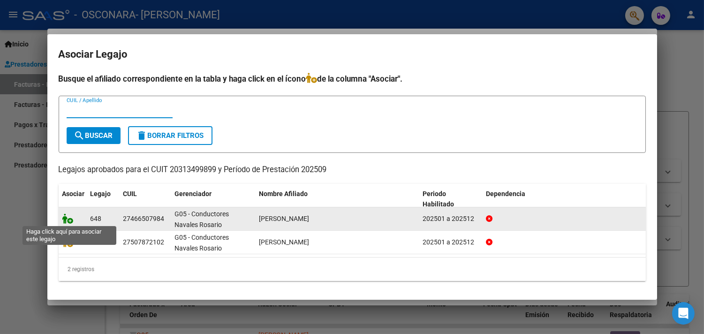
click at [66, 217] on icon at bounding box center [67, 218] width 11 height 10
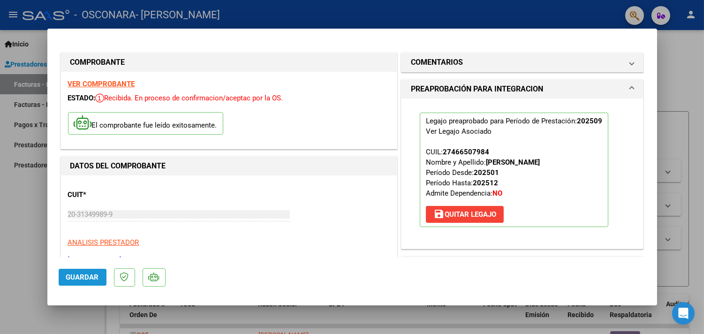
click at [75, 278] on span "Guardar" at bounding box center [82, 277] width 33 height 8
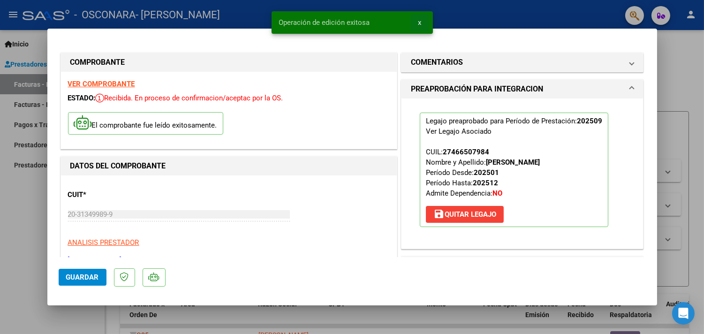
click at [421, 22] on button "x" at bounding box center [420, 22] width 18 height 17
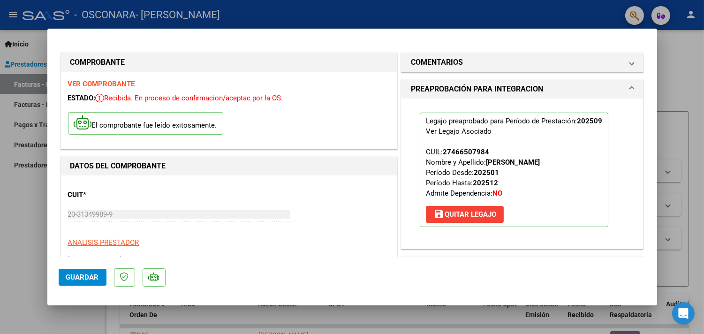
click at [421, 22] on div at bounding box center [352, 167] width 704 height 334
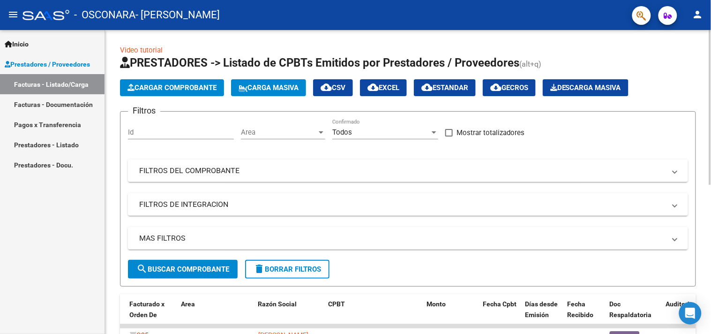
click at [693, 110] on div "Video tutorial PRESTADORES -> Listado de CPBTs Emitidos por Prestadores / Prove…" at bounding box center [409, 324] width 609 height 589
click at [700, 15] on mat-icon "person" at bounding box center [698, 14] width 11 height 11
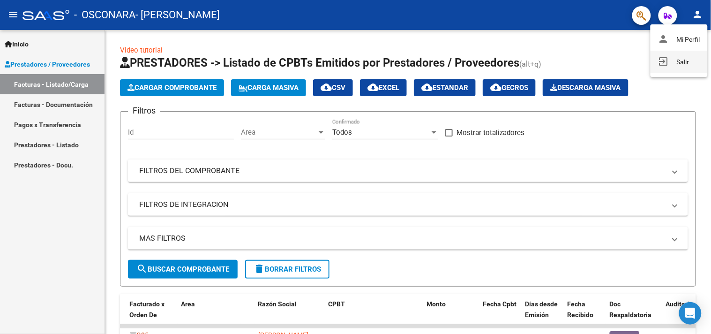
click at [681, 62] on button "exit_to_app Salir" at bounding box center [679, 62] width 57 height 23
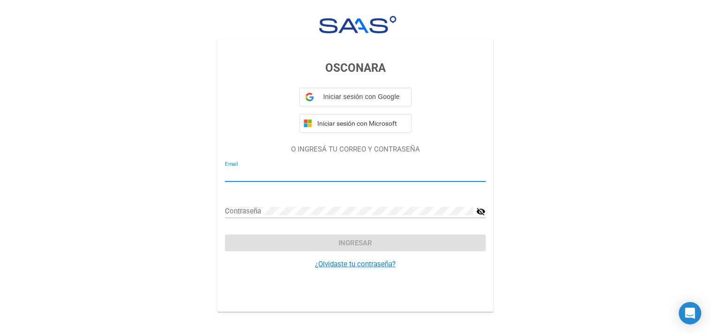
type input "[EMAIL_ADDRESS][DOMAIN_NAME]"
